Goal: Task Accomplishment & Management: Manage account settings

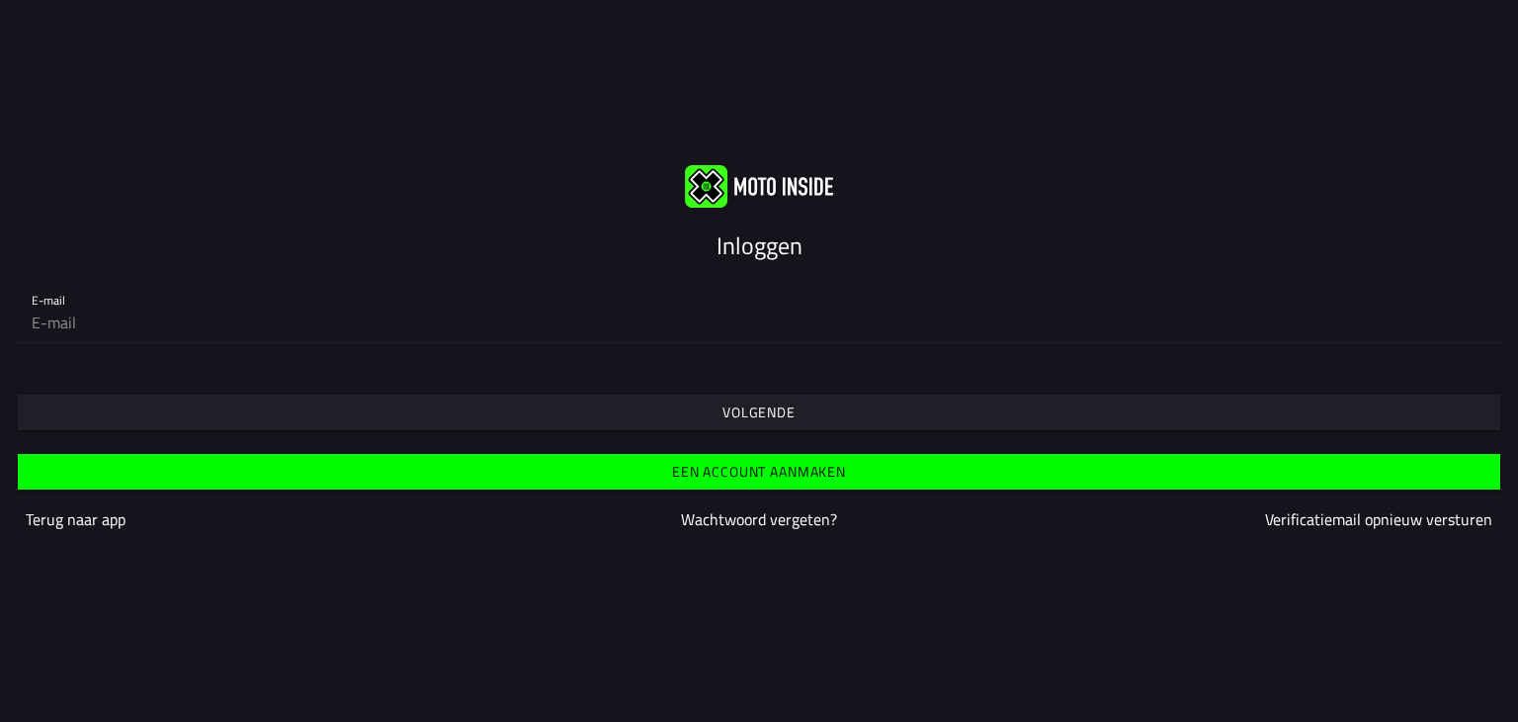
click at [652, 332] on input "email" at bounding box center [759, 322] width 1455 height 40
type input "[EMAIL_ADDRESS][DOMAIN_NAME]"
click at [0, 0] on slot "Volgende" at bounding box center [0, 0] width 0 height 0
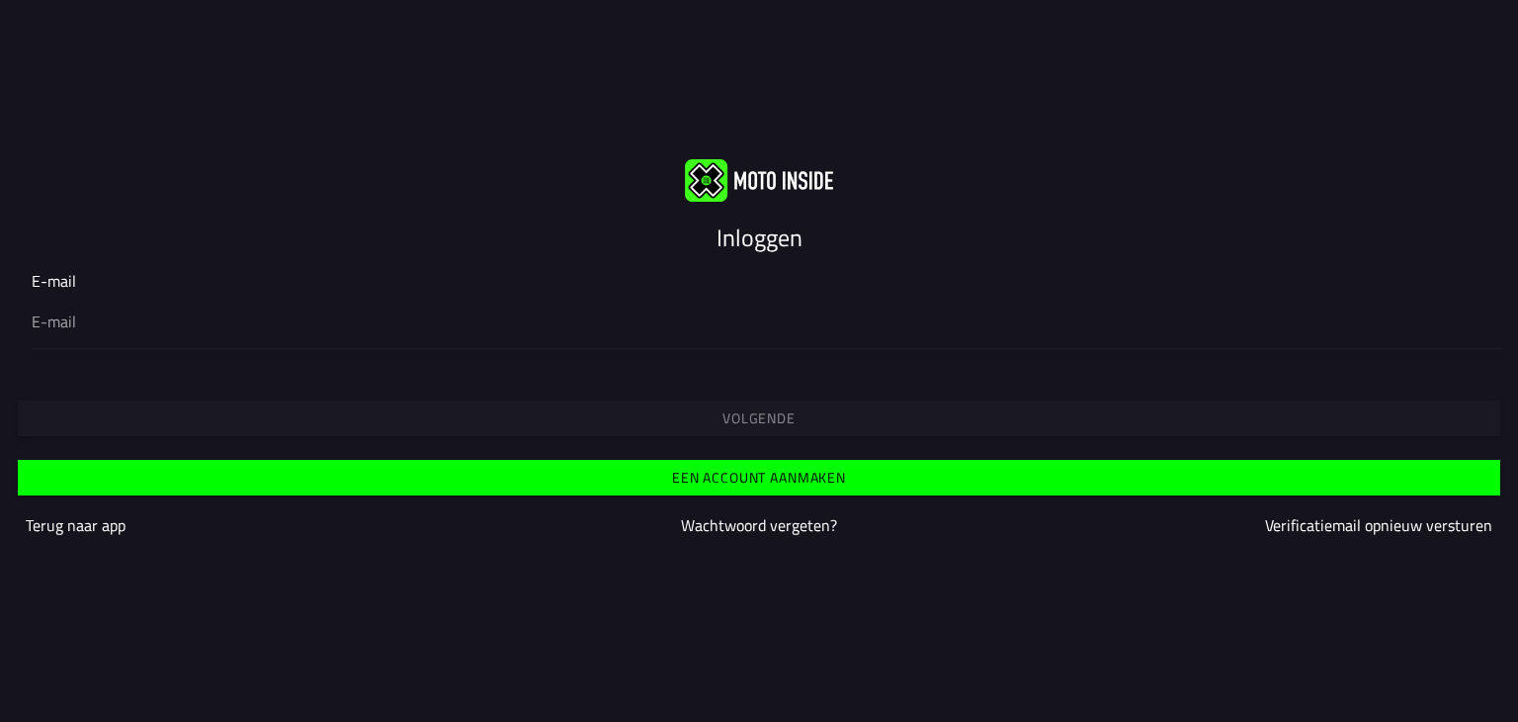
type input "!"
click at [0, 0] on slot "Volgende" at bounding box center [0, 0] width 0 height 0
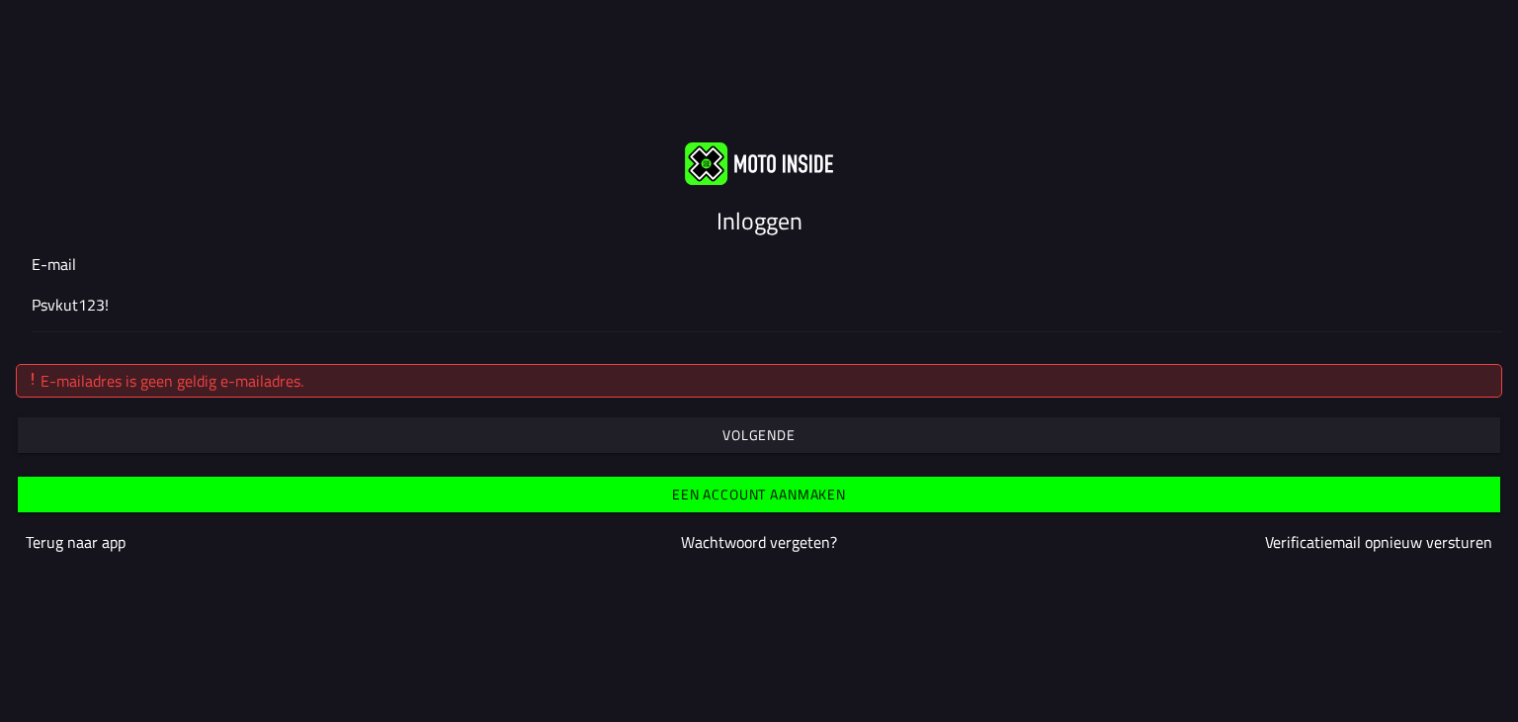
click at [329, 297] on input "Psvkut123!" at bounding box center [759, 305] width 1455 height 24
type input "P"
click at [517, 428] on span "button" at bounding box center [759, 435] width 1452 height 14
click at [139, 307] on input "ricardogeldropo@icloud.com" at bounding box center [759, 305] width 1455 height 24
type input "[EMAIL_ADDRESS][DOMAIN_NAME]"
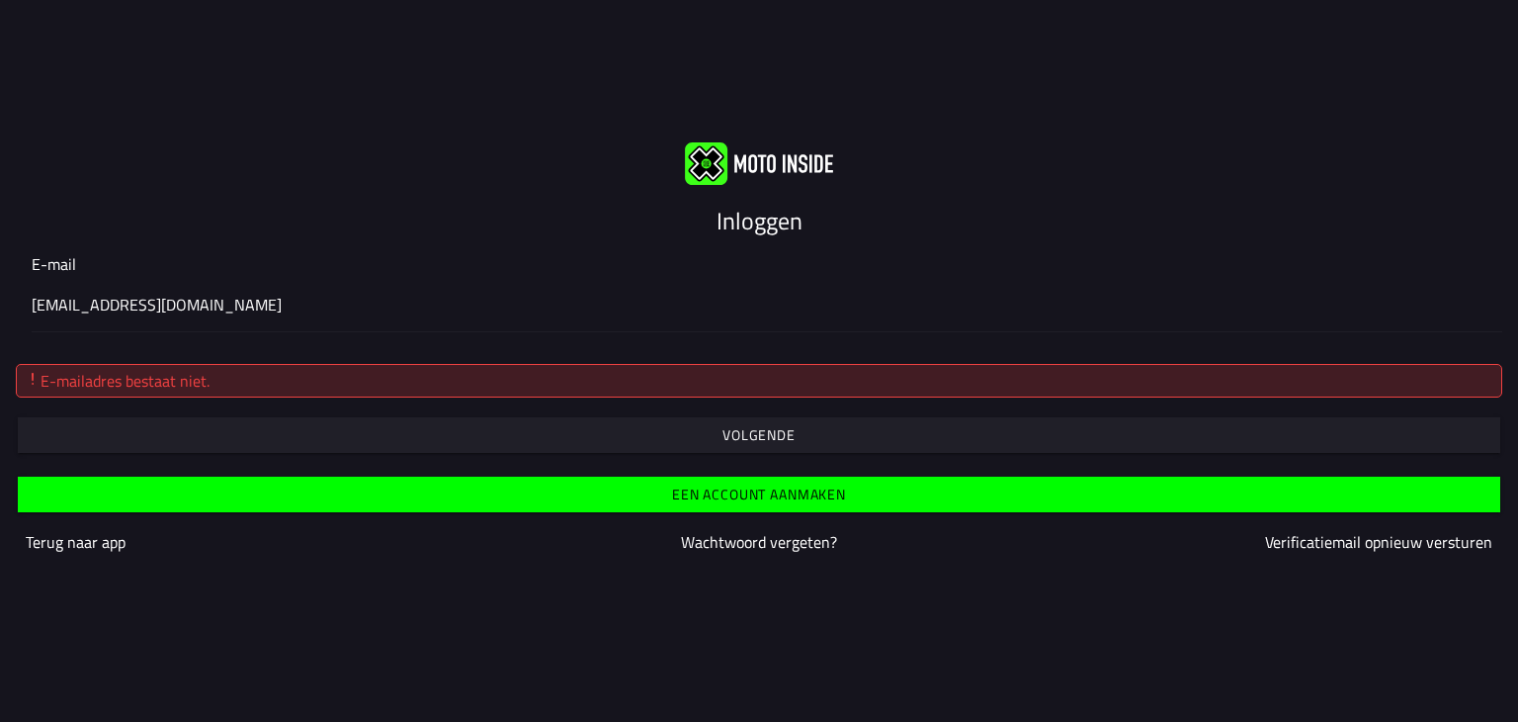
click at [424, 446] on button "button" at bounding box center [759, 435] width 1483 height 36
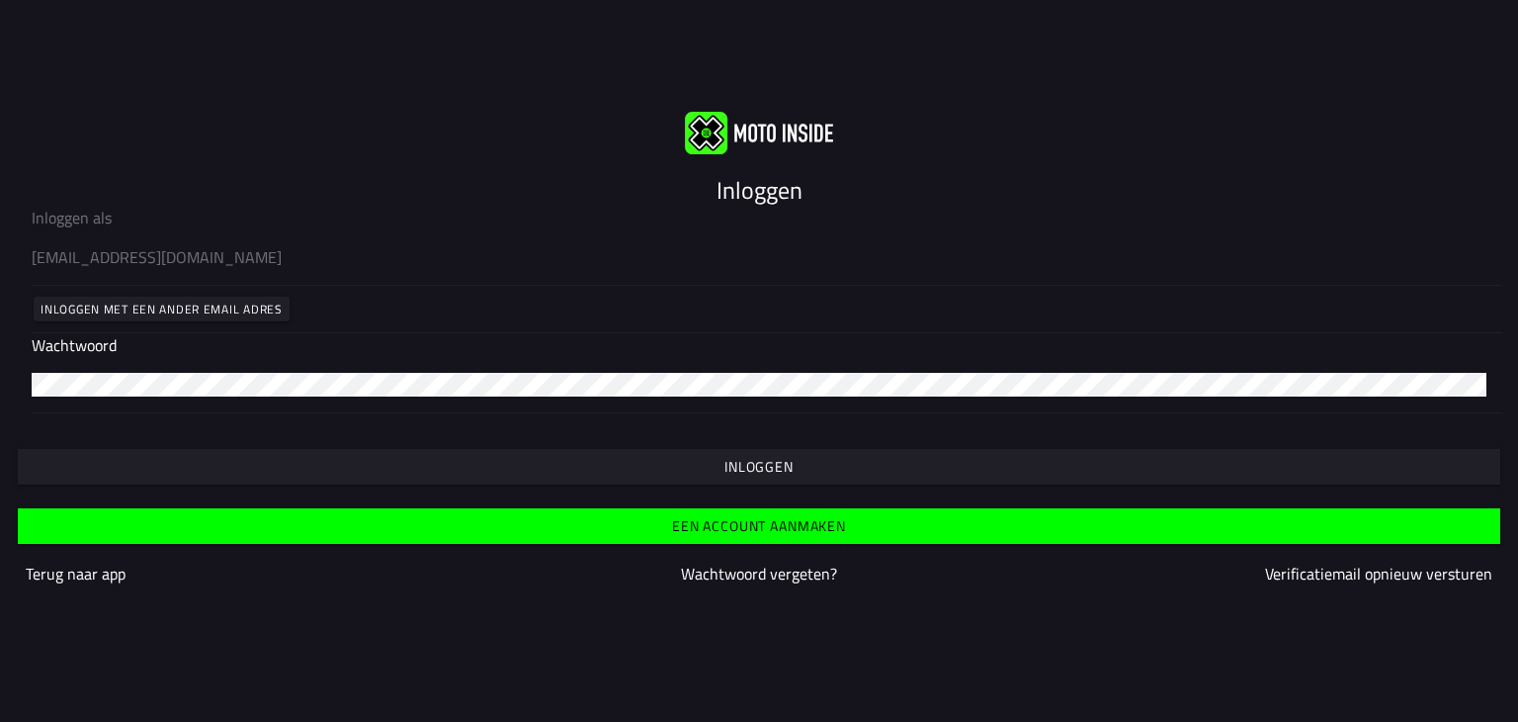
click at [477, 475] on button "Inloggen" at bounding box center [759, 467] width 1483 height 36
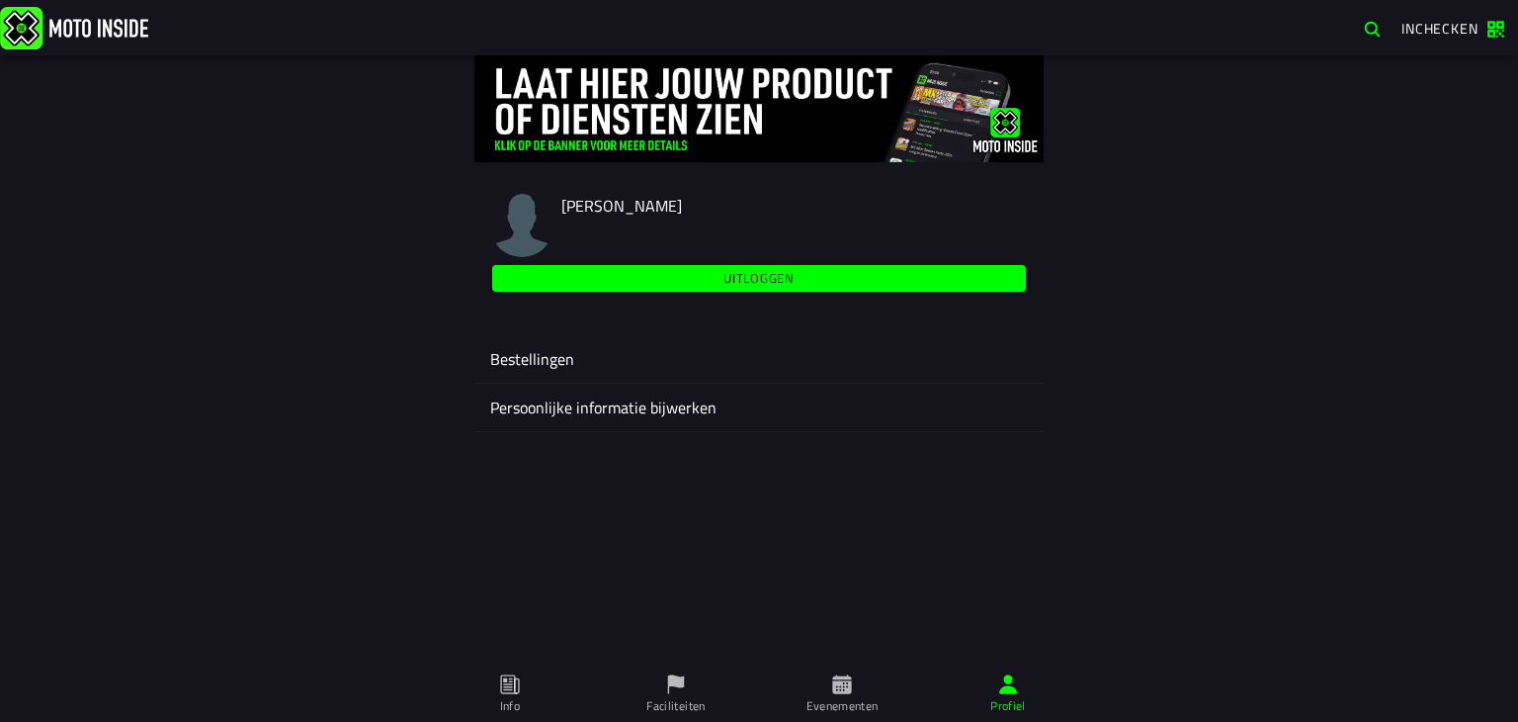
click at [566, 365] on ion-label "Bestellingen" at bounding box center [759, 359] width 538 height 24
